Goal: Transaction & Acquisition: Download file/media

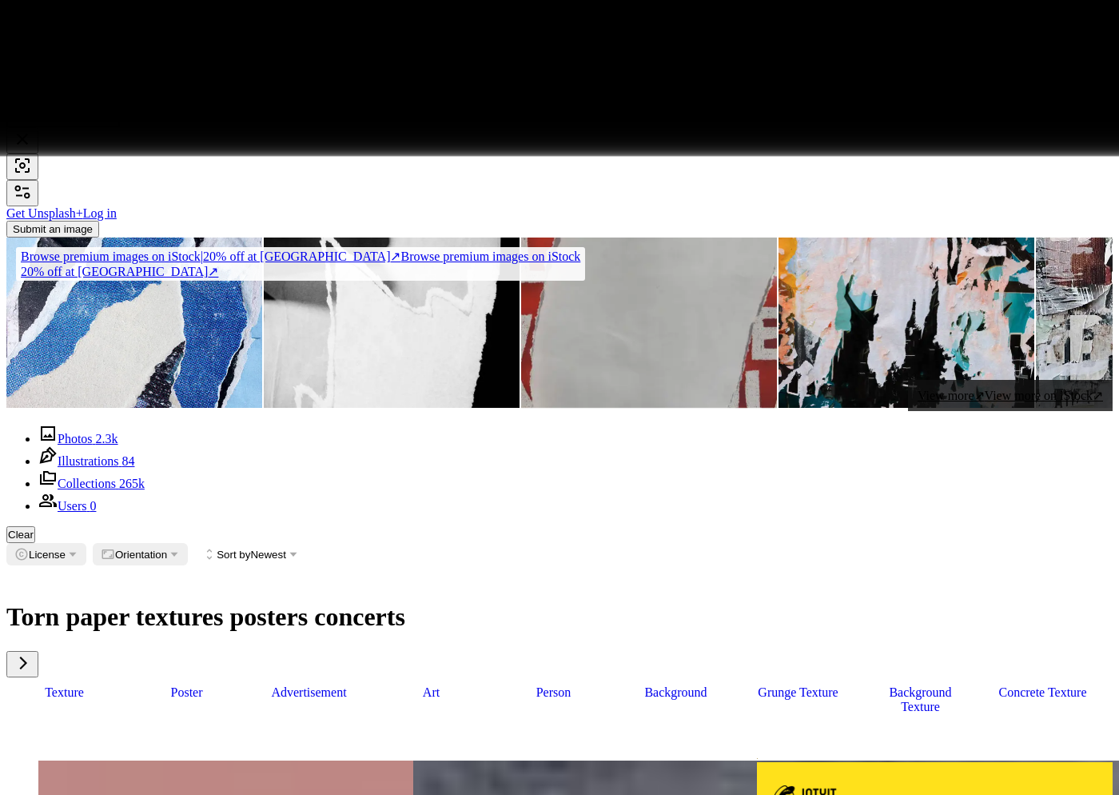
scroll to position [106748, 0]
